Goal: Information Seeking & Learning: Learn about a topic

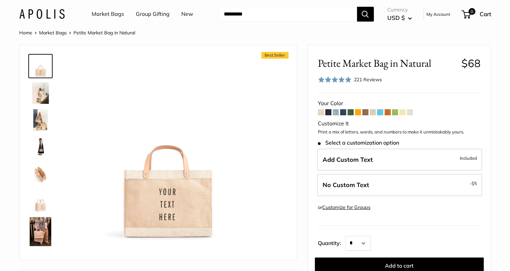
click at [45, 101] on img at bounding box center [41, 93] width 22 height 22
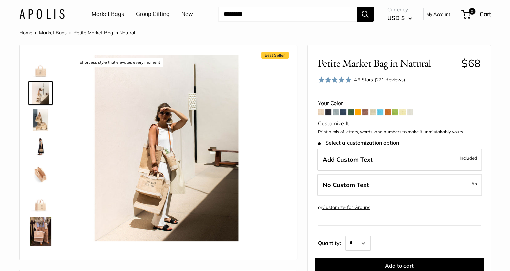
click at [44, 112] on img at bounding box center [41, 120] width 22 height 22
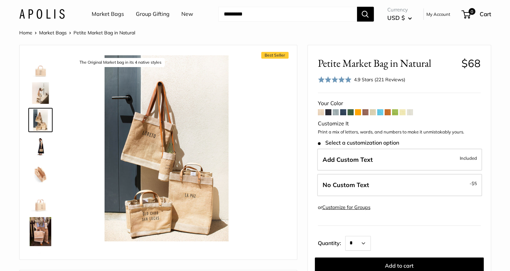
click at [44, 138] on img at bounding box center [41, 147] width 22 height 22
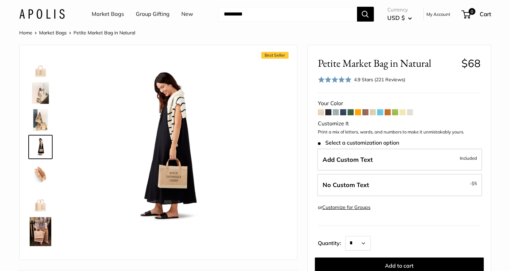
click at [43, 165] on img at bounding box center [41, 174] width 22 height 22
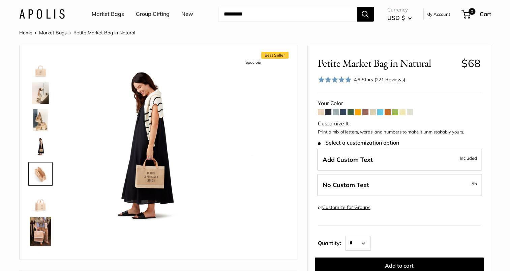
scroll to position [21, 0]
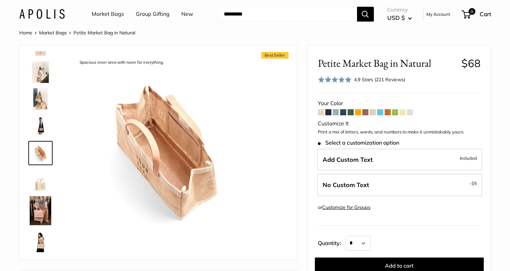
click at [38, 189] on img at bounding box center [41, 180] width 22 height 22
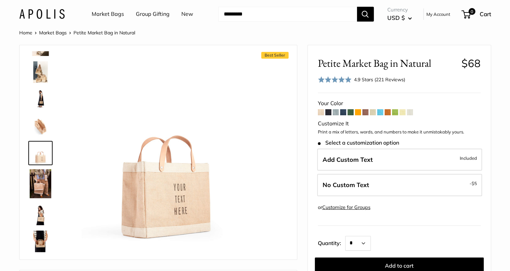
click at [38, 189] on img at bounding box center [41, 183] width 22 height 29
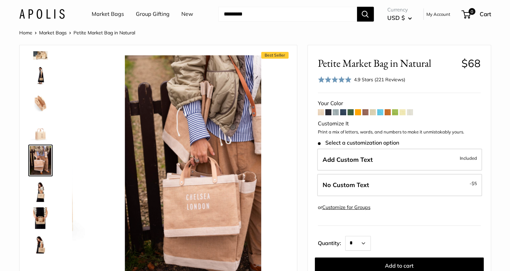
scroll to position [79, 0]
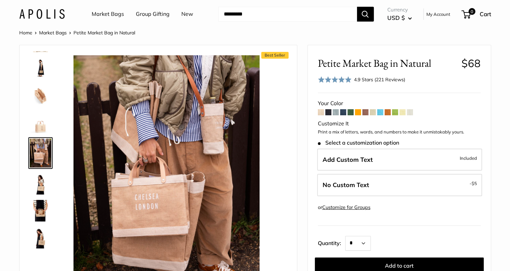
click at [33, 219] on img at bounding box center [41, 211] width 22 height 22
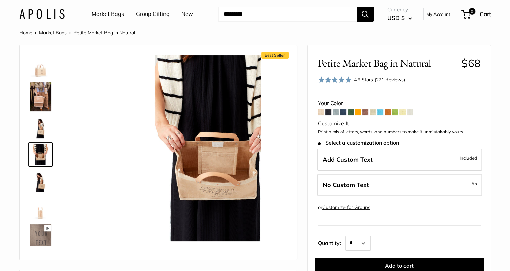
scroll to position [136, 0]
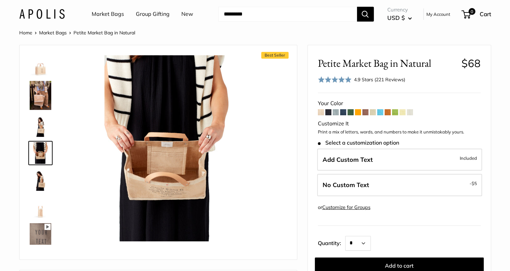
click at [41, 178] on img at bounding box center [41, 180] width 22 height 22
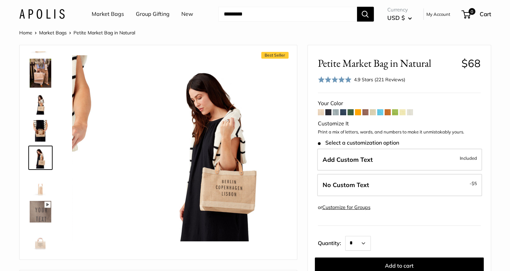
scroll to position [163, 0]
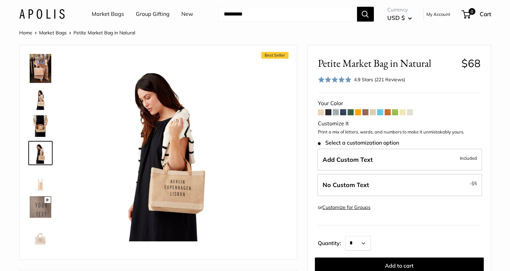
click at [46, 130] on img at bounding box center [41, 126] width 22 height 22
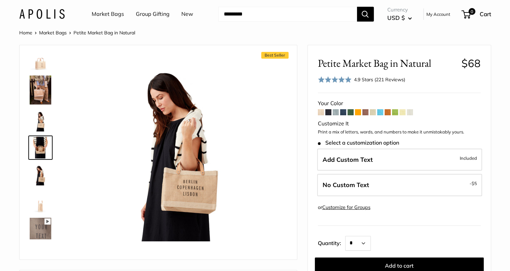
scroll to position [136, 0]
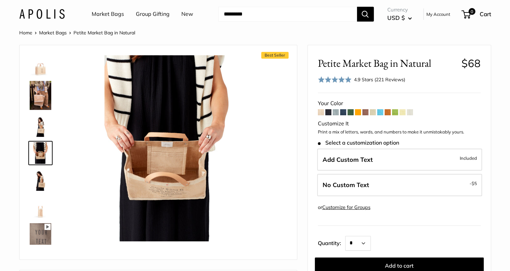
click at [35, 209] on img at bounding box center [41, 207] width 22 height 22
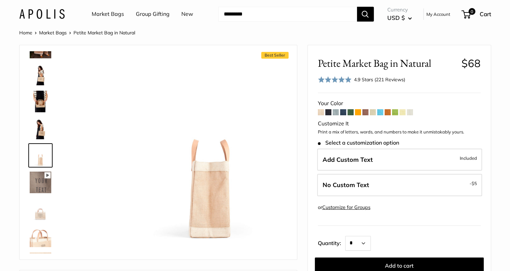
scroll to position [190, 0]
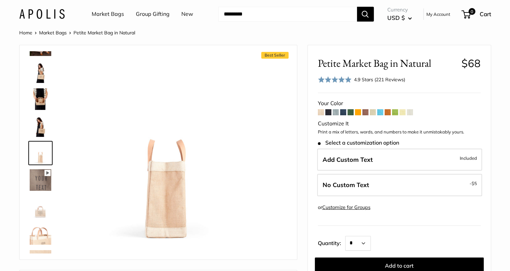
click at [44, 182] on img at bounding box center [41, 180] width 22 height 22
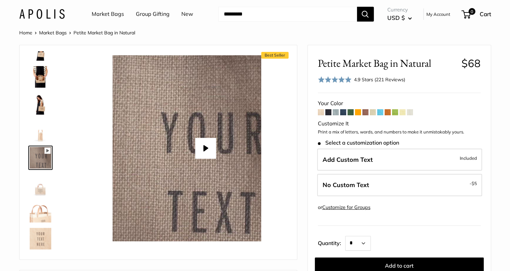
scroll to position [217, 0]
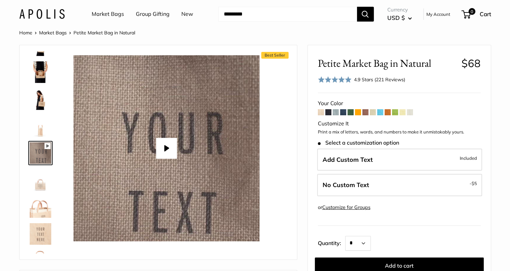
click at [43, 188] on img at bounding box center [41, 180] width 22 height 22
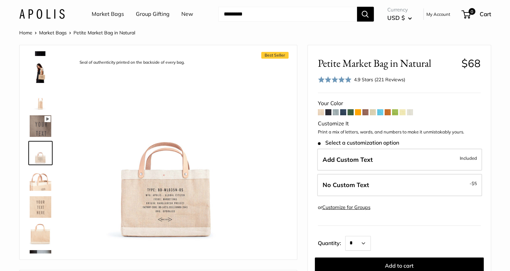
click at [40, 183] on img at bounding box center [41, 180] width 22 height 22
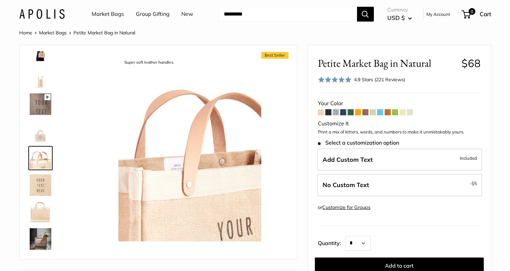
scroll to position [271, 0]
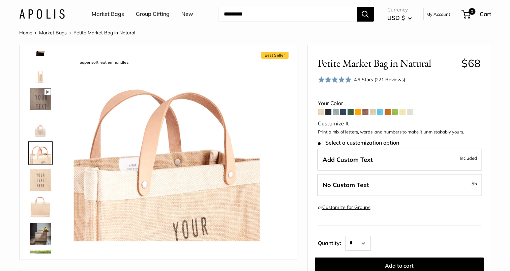
type input "****"
click at [45, 125] on img at bounding box center [41, 126] width 22 height 22
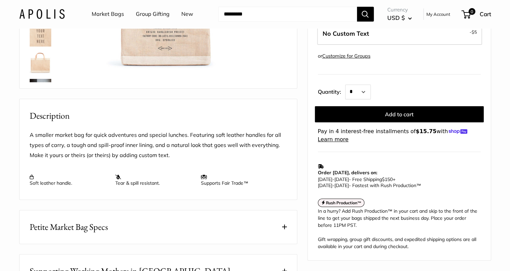
scroll to position [171, 0]
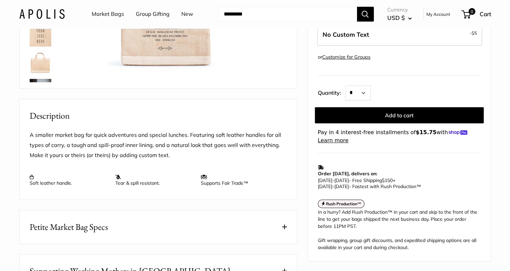
click at [293, 237] on button "Petite Market Bag Specs" at bounding box center [159, 226] width 278 height 33
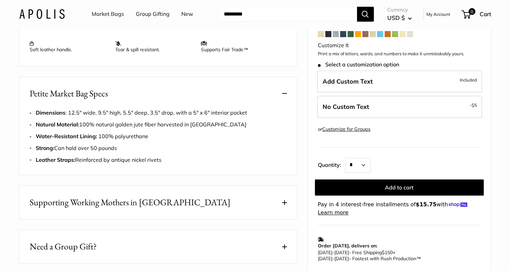
scroll to position [227, 0]
